Goal: Information Seeking & Learning: Check status

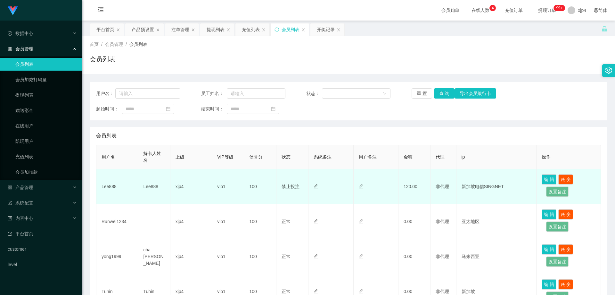
click at [114, 186] on td "Lee888" at bounding box center [117, 186] width 42 height 35
copy td "Lee888"
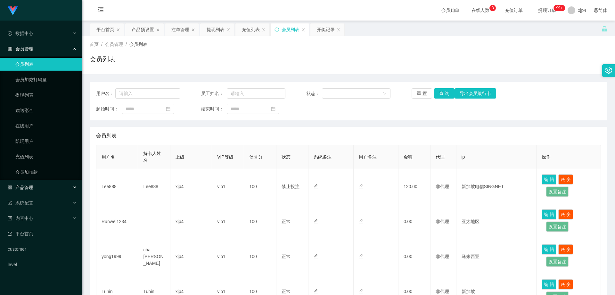
click at [32, 185] on span "产品管理" at bounding box center [21, 187] width 26 height 5
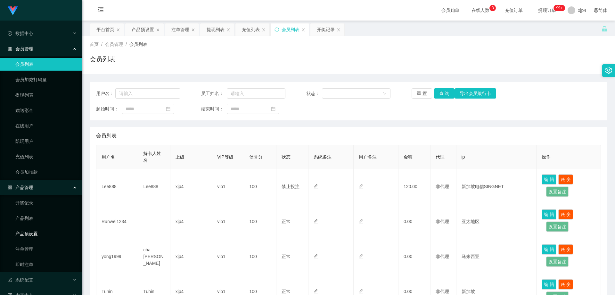
click at [42, 223] on link "产品预设置" at bounding box center [46, 233] width 62 height 13
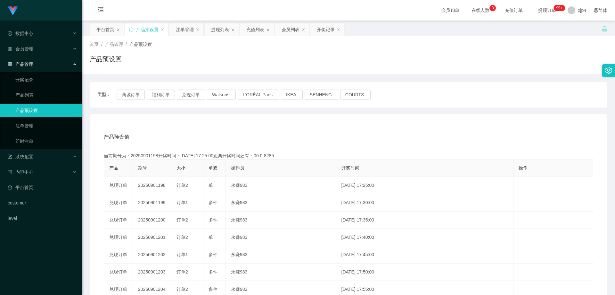
click at [130, 100] on div "类型： 商城订单 福利订单 兑现订单 Watsons. L'ORÉAL Paris. IKEA. SENHENG. COURTS." at bounding box center [349, 95] width 518 height 26
click at [130, 94] on button "商城订单" at bounding box center [131, 94] width 28 height 10
click at [35, 121] on link "注单管理" at bounding box center [46, 125] width 62 height 13
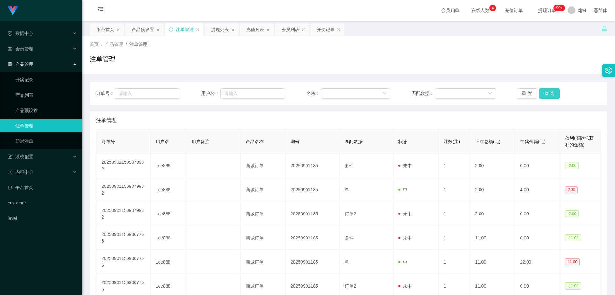
click at [394, 92] on button "查 询" at bounding box center [550, 93] width 21 height 10
click at [394, 92] on div "重 置 查 询" at bounding box center [559, 93] width 84 height 10
click at [394, 92] on button "查 询" at bounding box center [550, 93] width 21 height 10
click at [394, 92] on div "重 置 查 询" at bounding box center [559, 93] width 84 height 10
click at [394, 92] on button "查 询" at bounding box center [550, 93] width 21 height 10
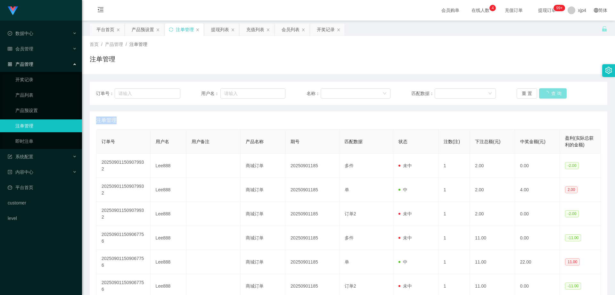
click at [394, 92] on div "重 置 查 询" at bounding box center [559, 93] width 84 height 10
click at [394, 92] on button "查 询" at bounding box center [550, 93] width 21 height 10
click at [394, 92] on div "重 置 查 询" at bounding box center [559, 93] width 84 height 10
click at [394, 92] on button "查 询" at bounding box center [550, 93] width 21 height 10
click at [394, 92] on div "重 置 查 询" at bounding box center [559, 93] width 84 height 10
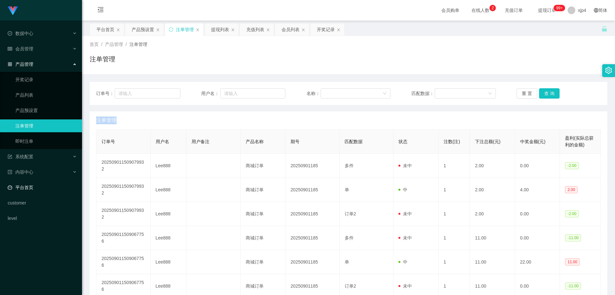
click at [28, 191] on link "平台首页" at bounding box center [42, 187] width 69 height 13
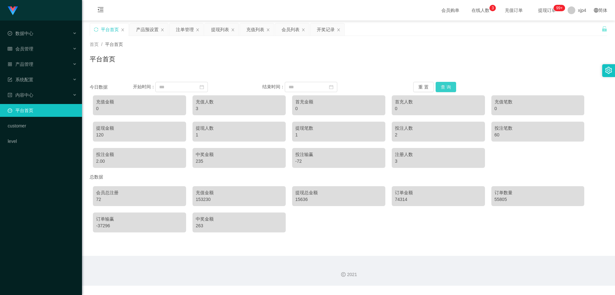
click at [394, 86] on button "查 询" at bounding box center [446, 87] width 21 height 10
click at [39, 66] on div "产品管理" at bounding box center [41, 64] width 82 height 13
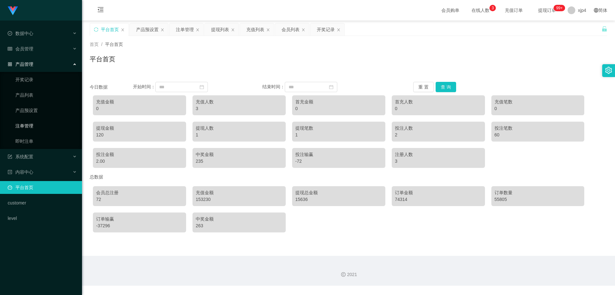
click at [38, 127] on link "注单管理" at bounding box center [46, 125] width 62 height 13
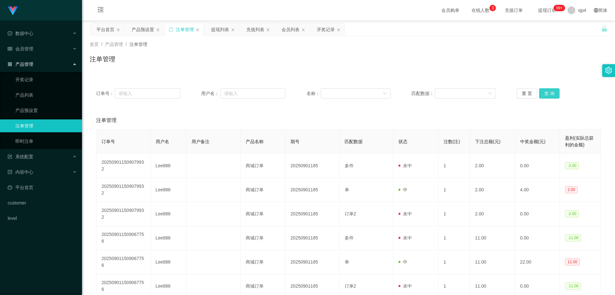
click at [394, 96] on button "查 询" at bounding box center [550, 93] width 21 height 10
click at [394, 96] on div "重 置 查 询" at bounding box center [559, 93] width 84 height 10
click at [394, 96] on button "查 询" at bounding box center [550, 93] width 21 height 10
click at [394, 96] on div "重 置 查 询" at bounding box center [559, 93] width 84 height 10
click at [394, 99] on div "订单号： 用户名： 名称： 匹配数据： 重 置 查 询" at bounding box center [349, 93] width 518 height 23
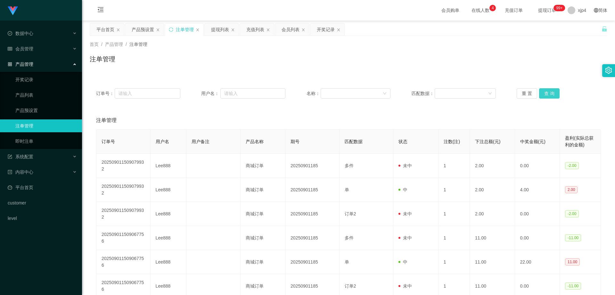
click at [394, 95] on button "查 询" at bounding box center [550, 93] width 21 height 10
click at [394, 95] on div "重 置 查 询" at bounding box center [559, 93] width 84 height 10
click at [394, 95] on button "查 询" at bounding box center [550, 93] width 21 height 10
click at [394, 95] on div "重 置 查 询" at bounding box center [559, 93] width 84 height 10
click at [394, 94] on button "查 询" at bounding box center [550, 93] width 21 height 10
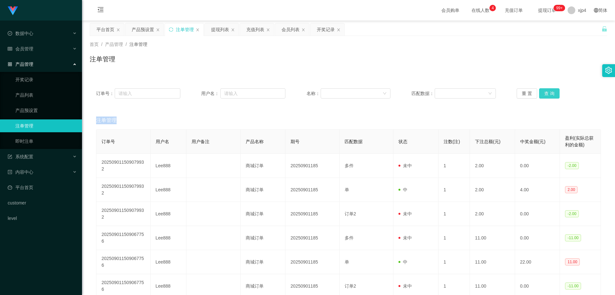
click at [394, 94] on div "重 置 查 询" at bounding box center [559, 93] width 84 height 10
click at [394, 94] on button "查 询" at bounding box center [550, 93] width 21 height 10
click at [394, 94] on div "重 置 查 询" at bounding box center [559, 93] width 84 height 10
click at [394, 94] on button "查 询" at bounding box center [550, 93] width 21 height 10
click at [394, 94] on div "重 置 查 询" at bounding box center [559, 93] width 84 height 10
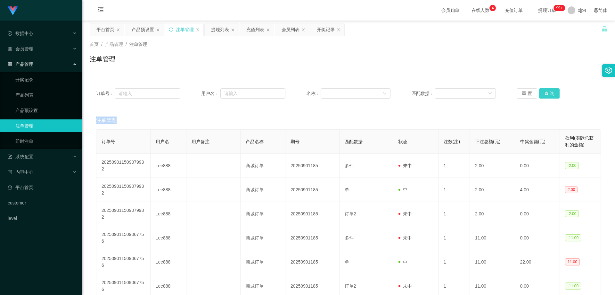
click at [394, 94] on button "查 询" at bounding box center [550, 93] width 21 height 10
click at [394, 94] on div "重 置 查 询" at bounding box center [559, 93] width 84 height 10
click at [394, 94] on button "查 询" at bounding box center [550, 93] width 21 height 10
click at [394, 94] on div "重 置 查 询" at bounding box center [559, 93] width 84 height 10
click at [394, 93] on button "查 询" at bounding box center [550, 93] width 21 height 10
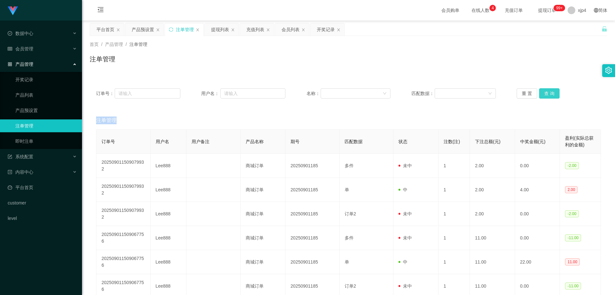
click at [394, 93] on div "重 置 查 询" at bounding box center [559, 93] width 84 height 10
click at [42, 51] on div "会员管理" at bounding box center [41, 48] width 82 height 13
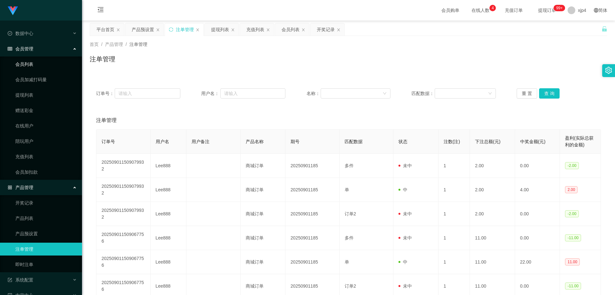
click at [41, 63] on link "会员列表" at bounding box center [46, 64] width 62 height 13
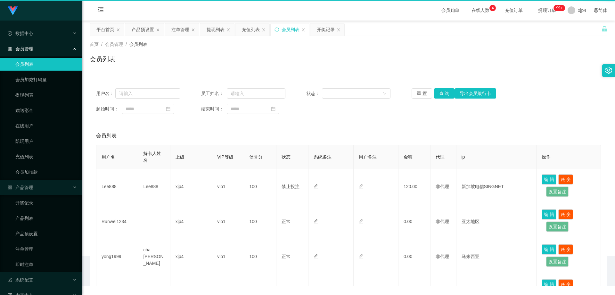
click at [41, 63] on link "会员列表" at bounding box center [46, 64] width 62 height 13
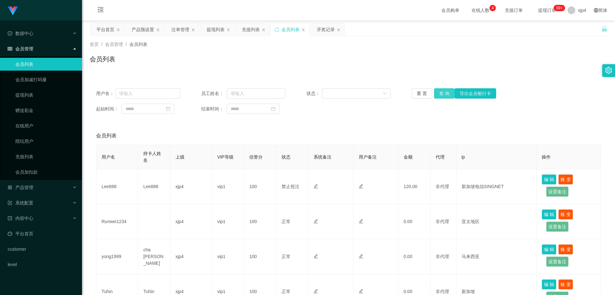
click at [394, 93] on button "查 询" at bounding box center [444, 93] width 21 height 10
click at [394, 93] on div "重 置 查 询 导出会员银行卡" at bounding box center [454, 93] width 84 height 10
click at [394, 93] on button "查 询" at bounding box center [444, 93] width 21 height 10
click at [394, 97] on button "查 询" at bounding box center [444, 93] width 21 height 10
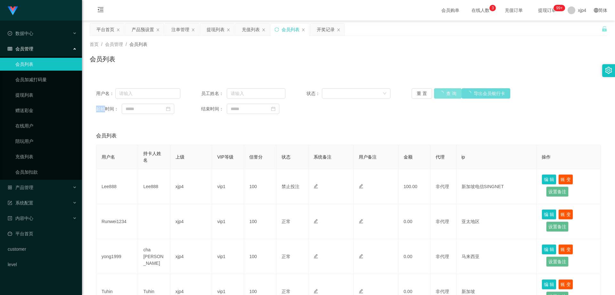
click at [394, 97] on div "重 置 查 询 导出会员银行卡" at bounding box center [454, 93] width 84 height 10
click at [394, 97] on button "查 询" at bounding box center [444, 93] width 21 height 10
click at [394, 97] on div "重 置 查 询 导出会员银行卡" at bounding box center [454, 93] width 84 height 10
click at [394, 97] on button "查 询" at bounding box center [444, 93] width 21 height 10
click at [394, 97] on div "重 置 查 询 导出会员银行卡" at bounding box center [454, 93] width 84 height 10
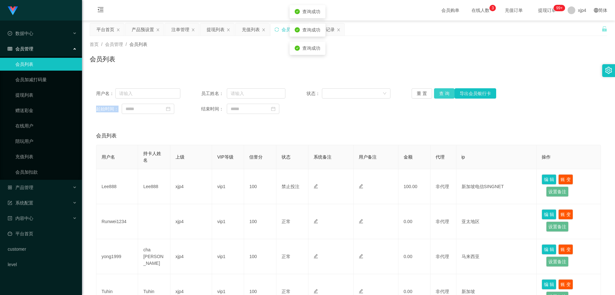
click at [394, 97] on button "查 询" at bounding box center [444, 93] width 21 height 10
click at [394, 97] on div "重 置 查 询 导出会员银行卡" at bounding box center [454, 93] width 84 height 10
click at [394, 97] on button "查 询" at bounding box center [444, 93] width 21 height 10
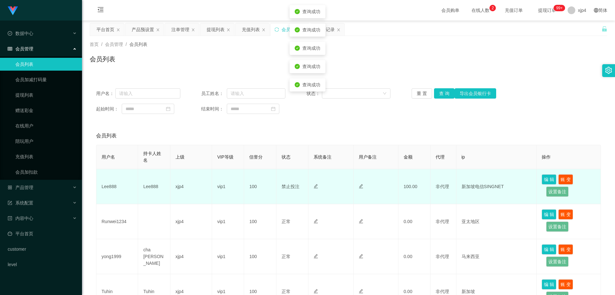
click at [291, 186] on span "禁止投注" at bounding box center [291, 186] width 18 height 5
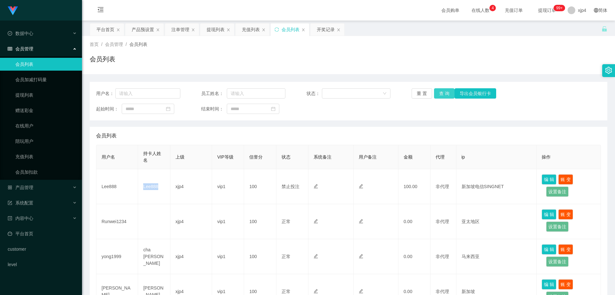
click at [448, 91] on button "查 询" at bounding box center [444, 93] width 21 height 10
click at [448, 91] on div "重 置 查 询 导出会员银行卡" at bounding box center [454, 93] width 84 height 10
click at [448, 91] on button "查 询" at bounding box center [444, 93] width 21 height 10
click at [448, 91] on div "重 置 查 询 导出会员银行卡" at bounding box center [454, 93] width 84 height 10
click at [448, 91] on button "查 询" at bounding box center [444, 93] width 21 height 10
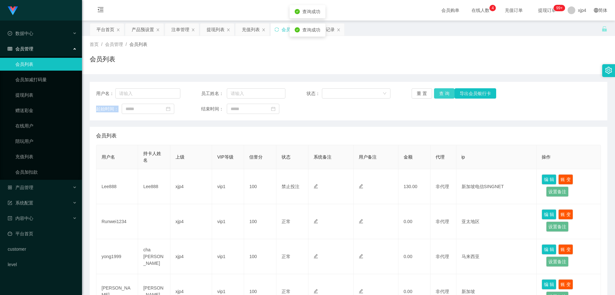
click at [448, 91] on div "重 置 查 询 导出会员银行卡" at bounding box center [454, 93] width 84 height 10
click at [448, 91] on button "查 询" at bounding box center [444, 93] width 21 height 10
click at [448, 91] on div "重 置 查 询 导出会员银行卡" at bounding box center [454, 93] width 84 height 10
click at [448, 91] on button "查 询" at bounding box center [444, 93] width 21 height 10
click at [448, 91] on div "重 置 查 询 导出会员银行卡" at bounding box center [454, 93] width 84 height 10
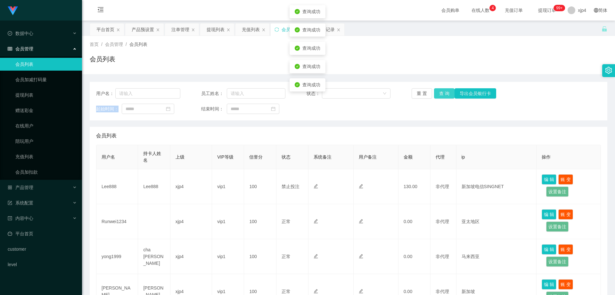
click at [448, 91] on button "查 询" at bounding box center [444, 93] width 21 height 10
click at [448, 91] on div "重 置 查 询 导出会员银行卡" at bounding box center [454, 93] width 84 height 10
click at [448, 91] on button "查 询" at bounding box center [444, 93] width 21 height 10
click at [448, 91] on div "重 置 查 询 导出会员银行卡" at bounding box center [454, 93] width 84 height 10
click at [448, 91] on button "查 询" at bounding box center [444, 93] width 21 height 10
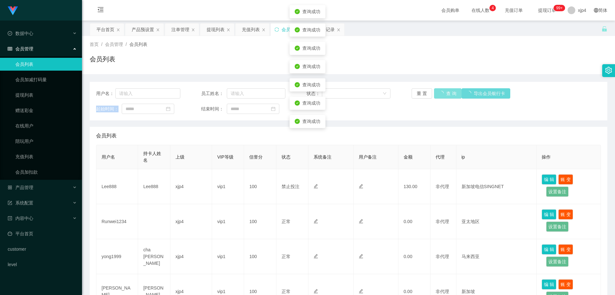
click at [448, 91] on div "重 置 查 询 导出会员银行卡" at bounding box center [454, 93] width 84 height 10
click at [448, 91] on button "查 询" at bounding box center [444, 93] width 21 height 10
click at [448, 91] on div "重 置 查 询 导出会员银行卡" at bounding box center [454, 93] width 84 height 10
click at [448, 91] on button "查 询" at bounding box center [444, 93] width 21 height 10
click at [448, 91] on div "重 置 查 询 导出会员银行卡" at bounding box center [454, 93] width 84 height 10
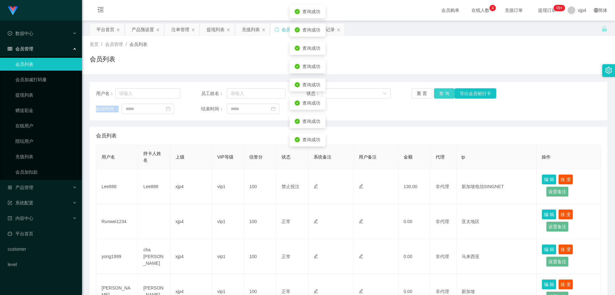
click at [448, 91] on button "查 询" at bounding box center [444, 93] width 21 height 10
click at [448, 91] on button "查 询" at bounding box center [448, 93] width 28 height 10
click at [448, 91] on div "重 置 查 询 导出会员银行卡" at bounding box center [454, 93] width 84 height 10
click at [448, 91] on button "查 询" at bounding box center [444, 93] width 21 height 10
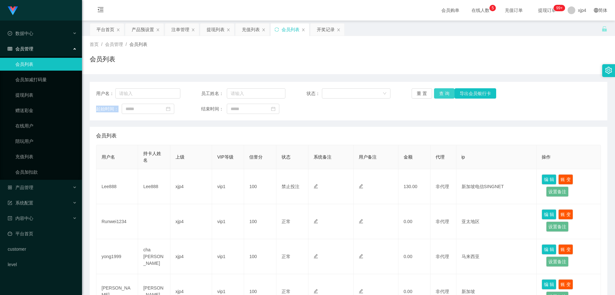
click at [444, 93] on button "查 询" at bounding box center [444, 93] width 21 height 10
click at [444, 93] on div "重 置 查 询 导出会员银行卡" at bounding box center [454, 93] width 84 height 10
click at [444, 93] on button "查 询" at bounding box center [444, 93] width 21 height 10
click at [444, 93] on div "重 置 查 询 导出会员银行卡" at bounding box center [454, 93] width 84 height 10
click at [444, 93] on button "查 询" at bounding box center [444, 93] width 21 height 10
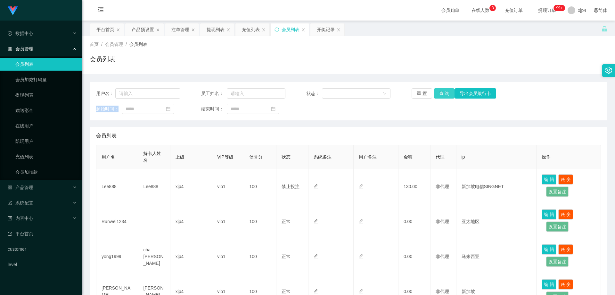
click at [442, 91] on button "查 询" at bounding box center [444, 93] width 21 height 10
click at [442, 91] on div "重 置 查 询 导出会员银行卡" at bounding box center [454, 93] width 84 height 10
click at [442, 91] on button "查 询" at bounding box center [444, 93] width 21 height 10
click at [442, 91] on div "重 置 查 询 导出会员银行卡" at bounding box center [454, 93] width 84 height 10
click at [29, 92] on link "提现列表" at bounding box center [46, 94] width 62 height 13
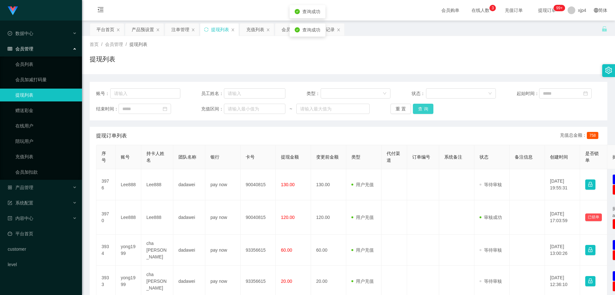
click at [424, 109] on button "查 询" at bounding box center [423, 109] width 21 height 10
click at [424, 109] on div "重 置 查 询" at bounding box center [433, 109] width 84 height 10
click at [424, 109] on button "查 询" at bounding box center [427, 109] width 28 height 10
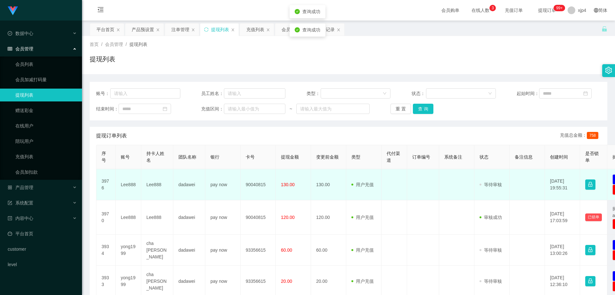
click at [117, 187] on td "Lee888" at bounding box center [129, 184] width 26 height 31
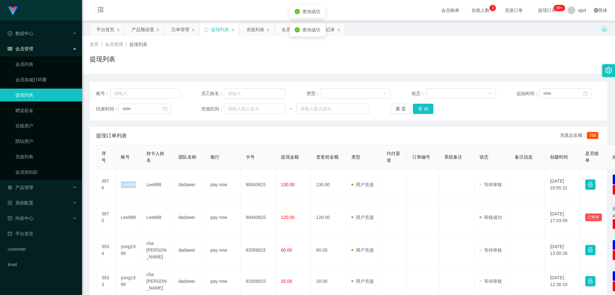
copy td "Lee888"
click at [415, 109] on button "查 询" at bounding box center [423, 109] width 21 height 10
click at [415, 109] on div "重 置 查 询" at bounding box center [433, 109] width 84 height 10
click at [415, 109] on button "查 询" at bounding box center [423, 109] width 21 height 10
click at [424, 108] on button "查 询" at bounding box center [423, 109] width 21 height 10
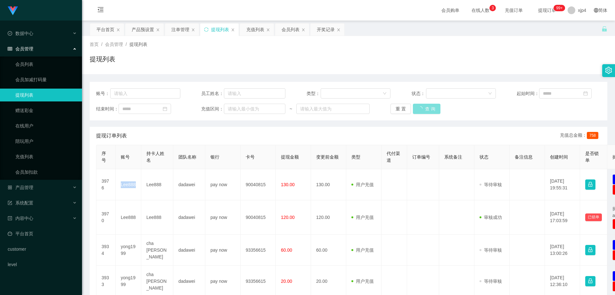
click at [424, 108] on div "重 置 查 询" at bounding box center [433, 109] width 84 height 10
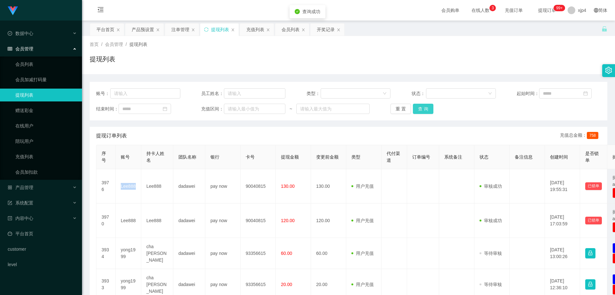
click at [424, 108] on button "查 询" at bounding box center [423, 109] width 21 height 10
click at [424, 108] on div "重 置 查 询" at bounding box center [433, 109] width 84 height 10
click at [424, 108] on button "查 询" at bounding box center [423, 109] width 21 height 10
click at [424, 108] on div "重 置 查 询" at bounding box center [433, 109] width 84 height 10
click at [424, 108] on button "查 询" at bounding box center [423, 109] width 21 height 10
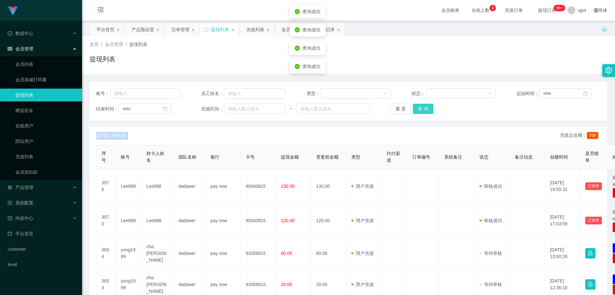
scroll to position [64, 0]
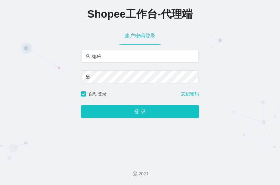
click at [4, 51] on div "Shopee工作台-代理端 账户密码登录 xjp4 自动登录 忘记密码 登 录" at bounding box center [140, 77] width 280 height 155
click at [227, 50] on div "Shopee工作台-代理端 账户密码登录 xjp4 自动登录 忘记密码 登 录" at bounding box center [140, 77] width 280 height 155
